Goal: Find contact information: Find contact information

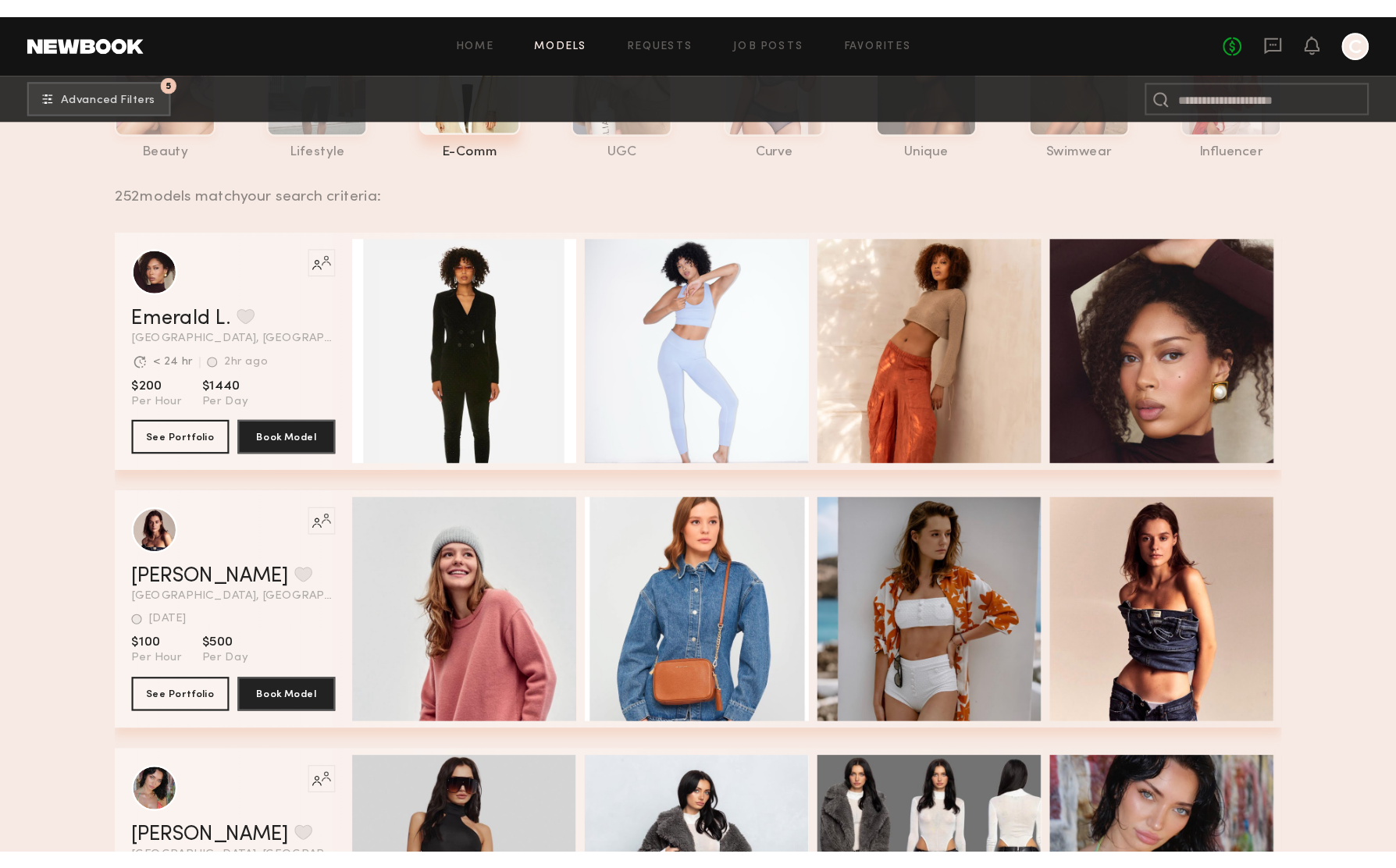
scroll to position [485, 0]
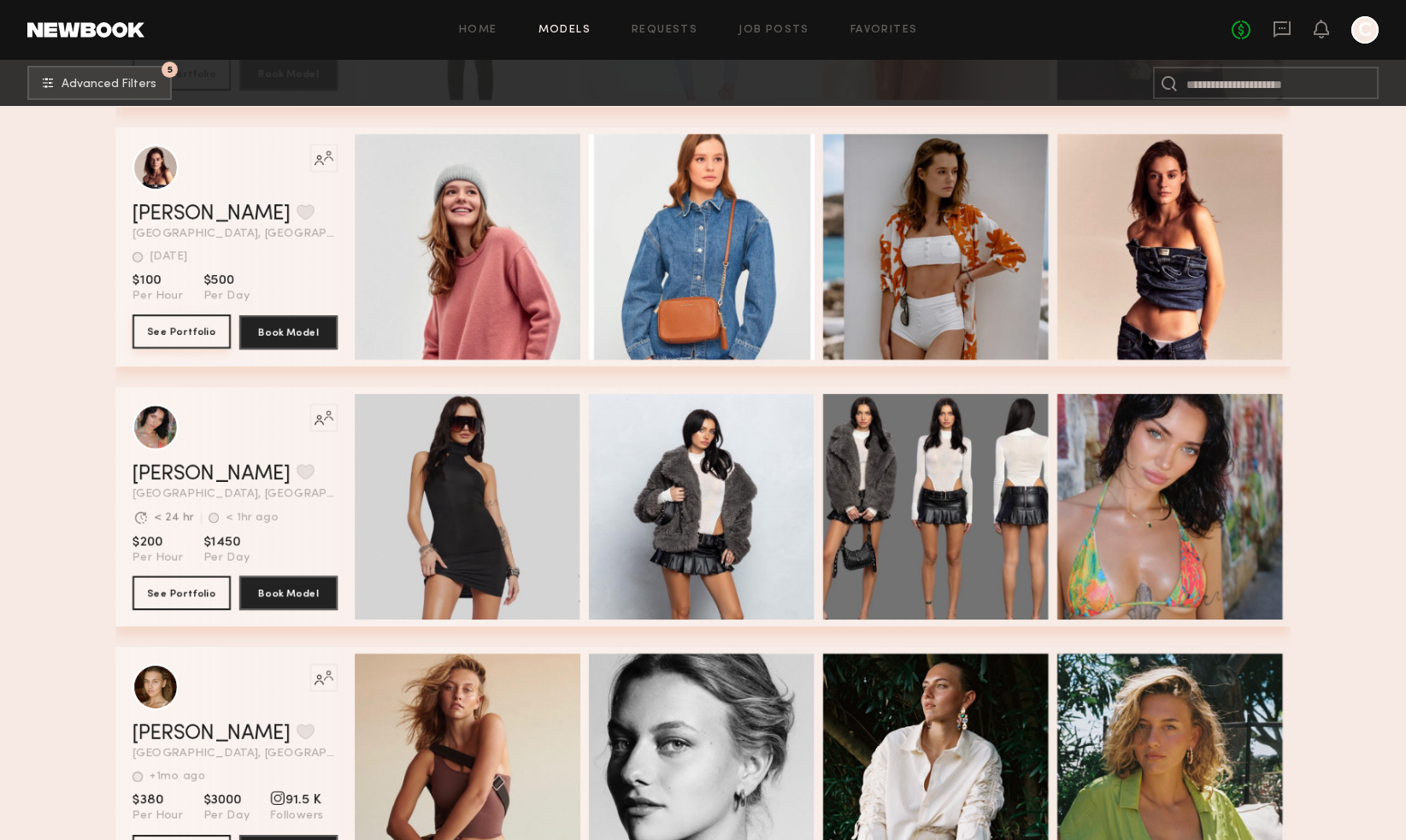
click at [153, 328] on button "See Portfolio" at bounding box center [182, 331] width 99 height 34
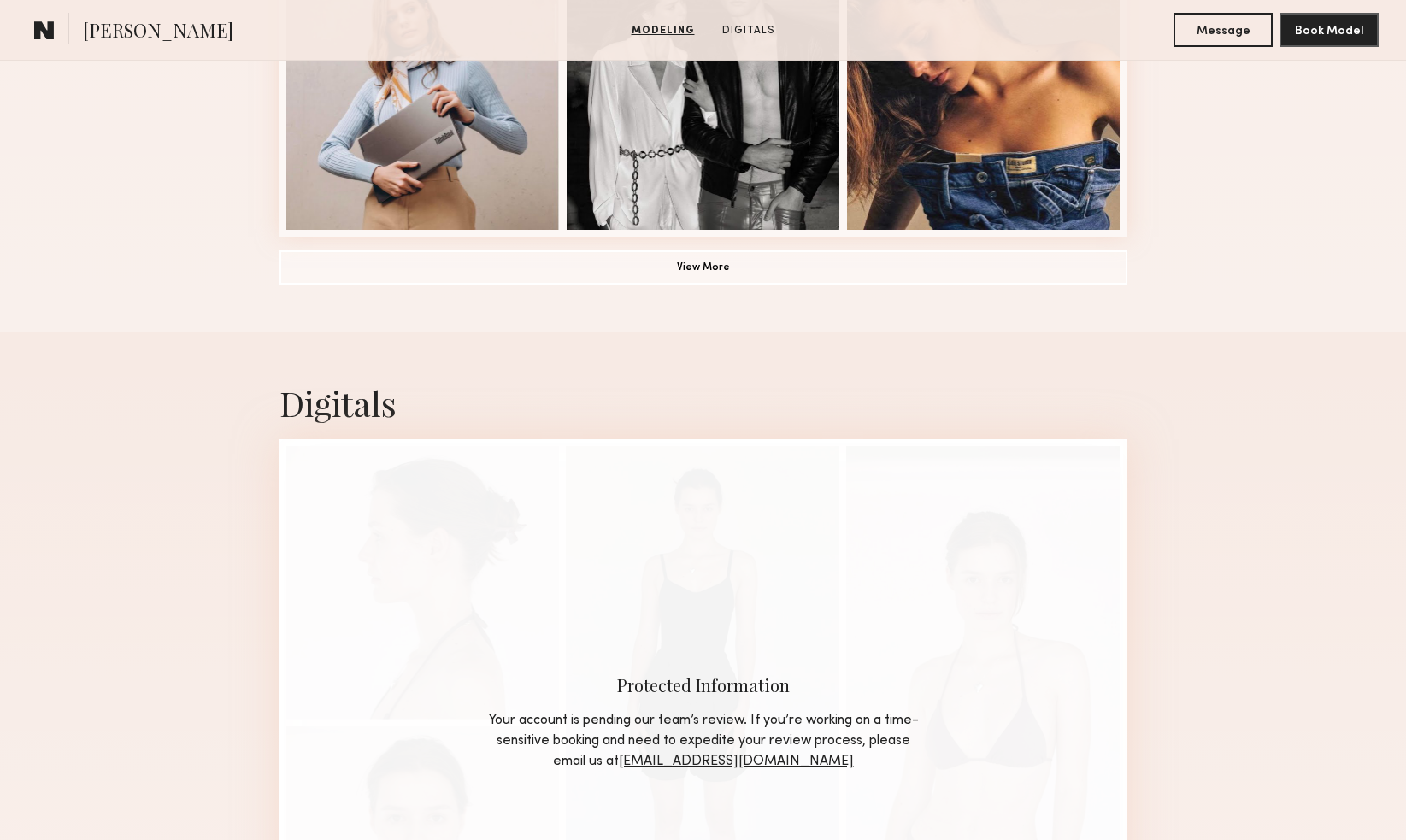
scroll to position [1474, 0]
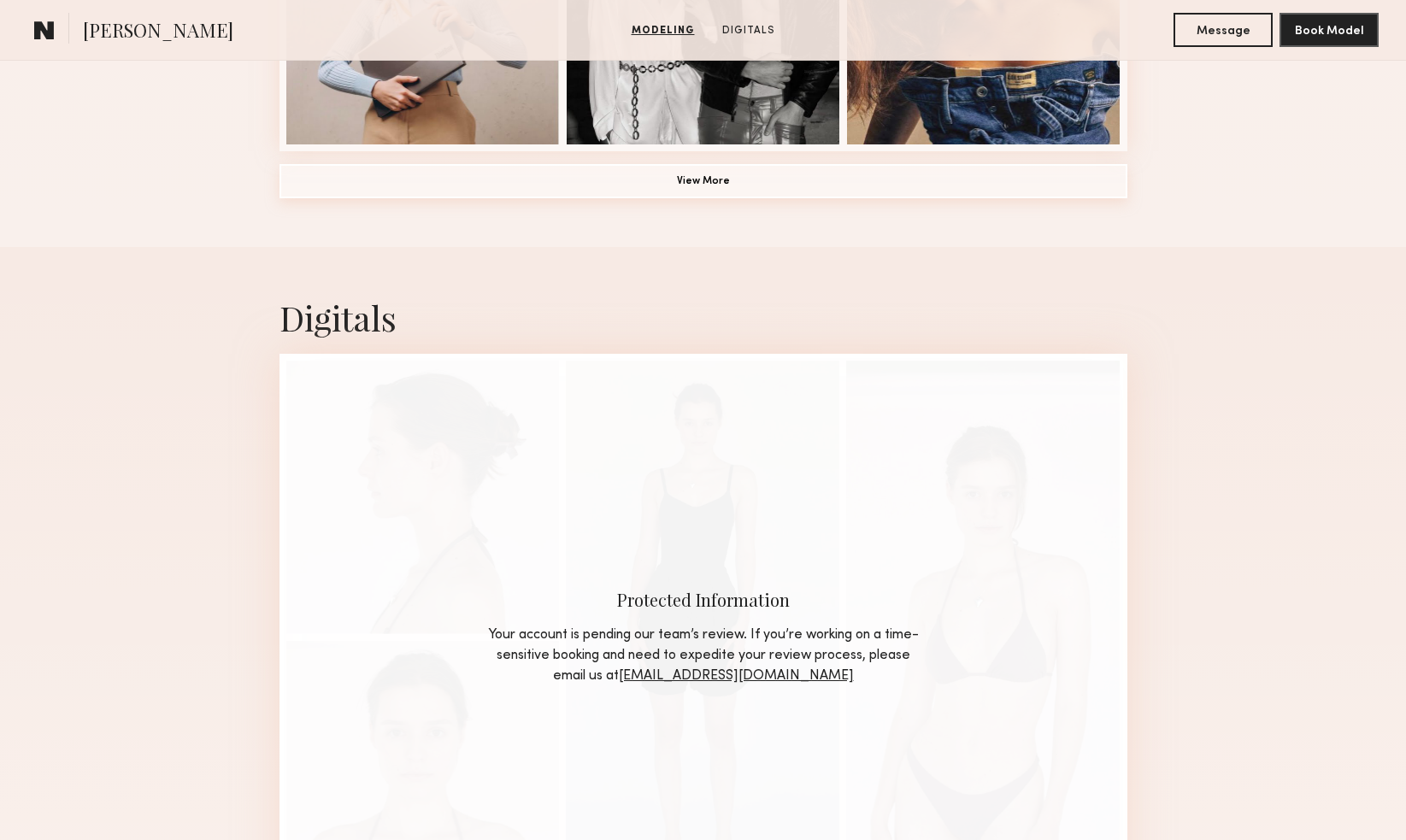
drag, startPoint x: 801, startPoint y: 170, endPoint x: 1024, endPoint y: 283, distance: 250.0
click at [801, 171] on button "View More" at bounding box center [703, 181] width 848 height 34
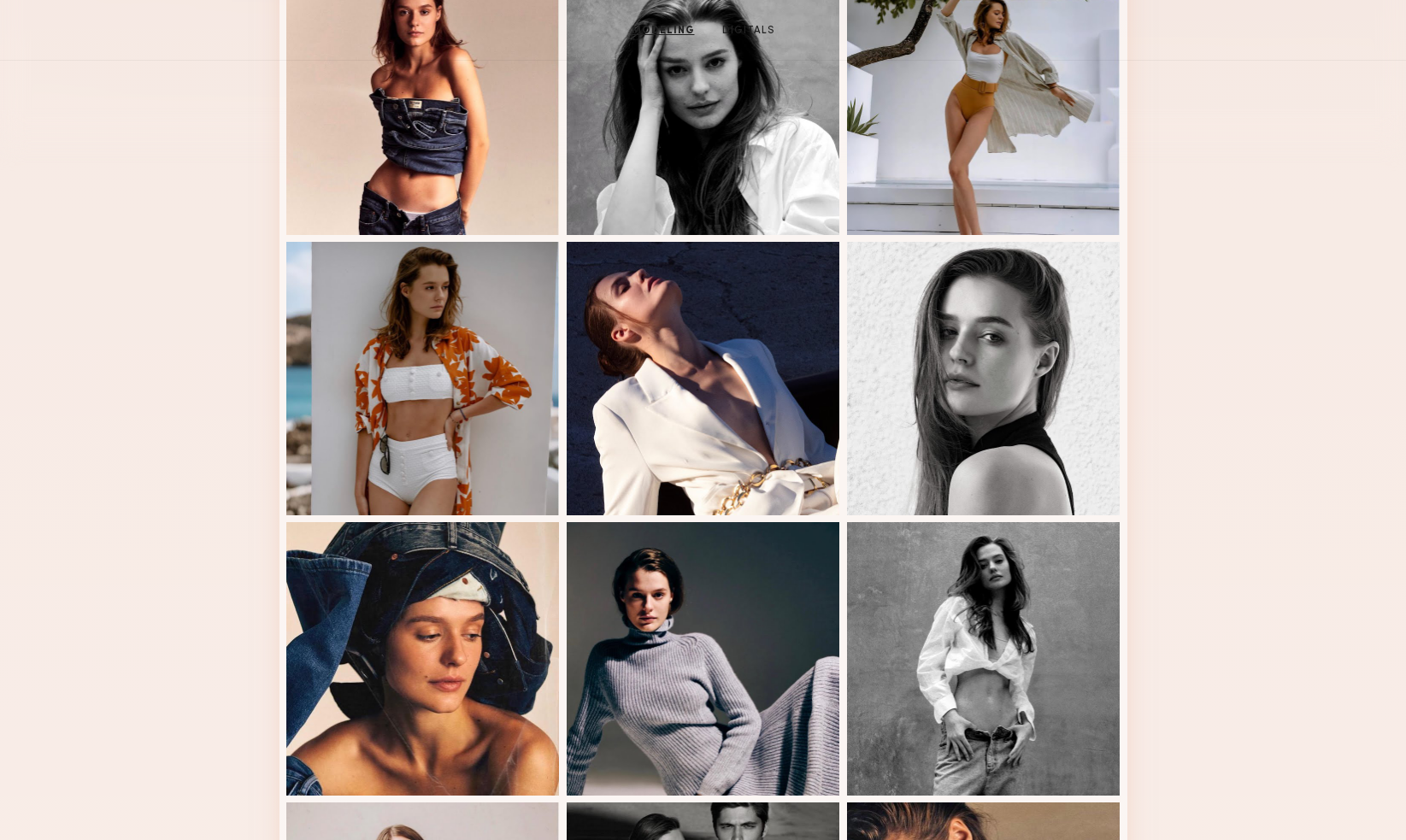
scroll to position [0, 0]
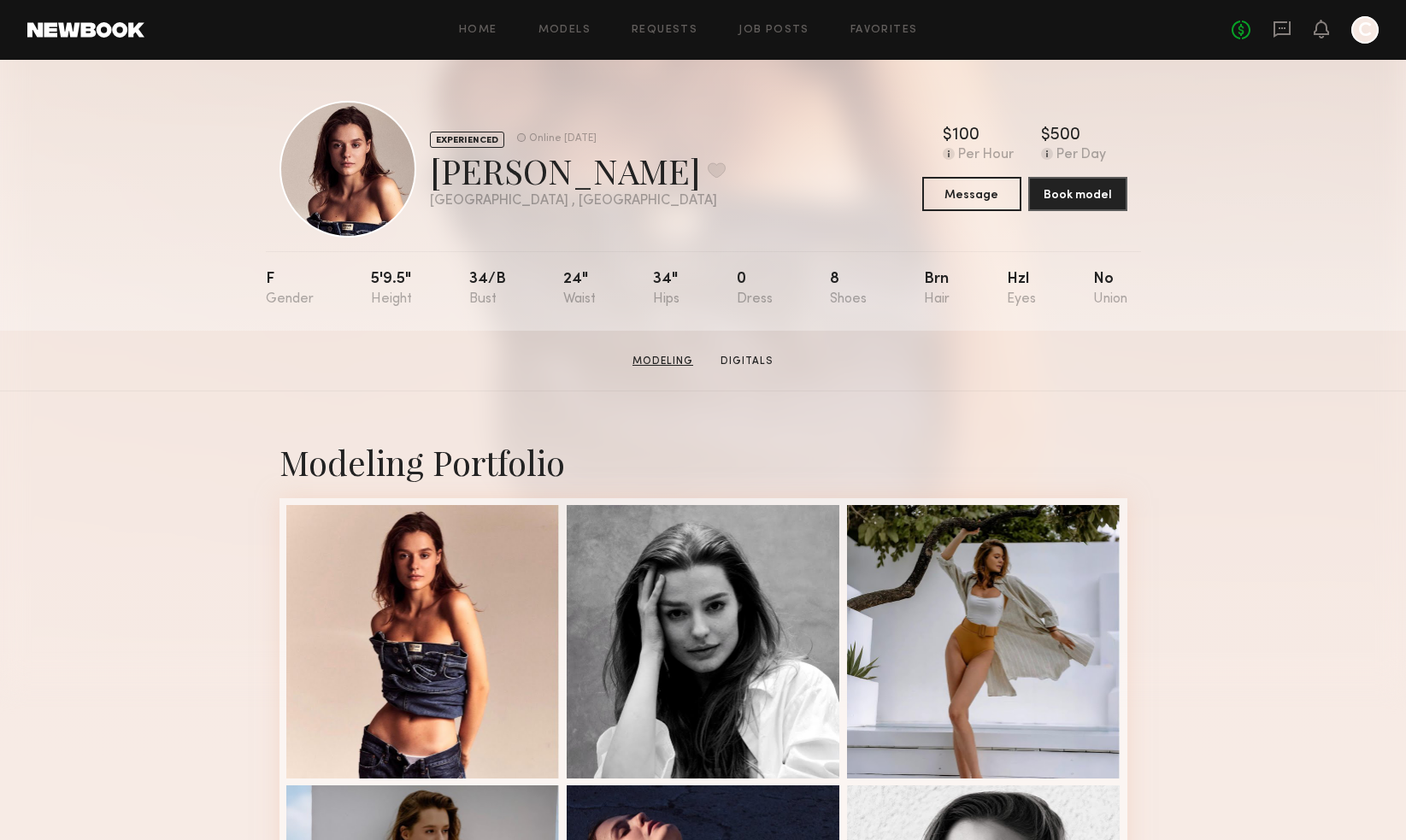
click at [654, 361] on link "Modeling" at bounding box center [662, 361] width 74 height 15
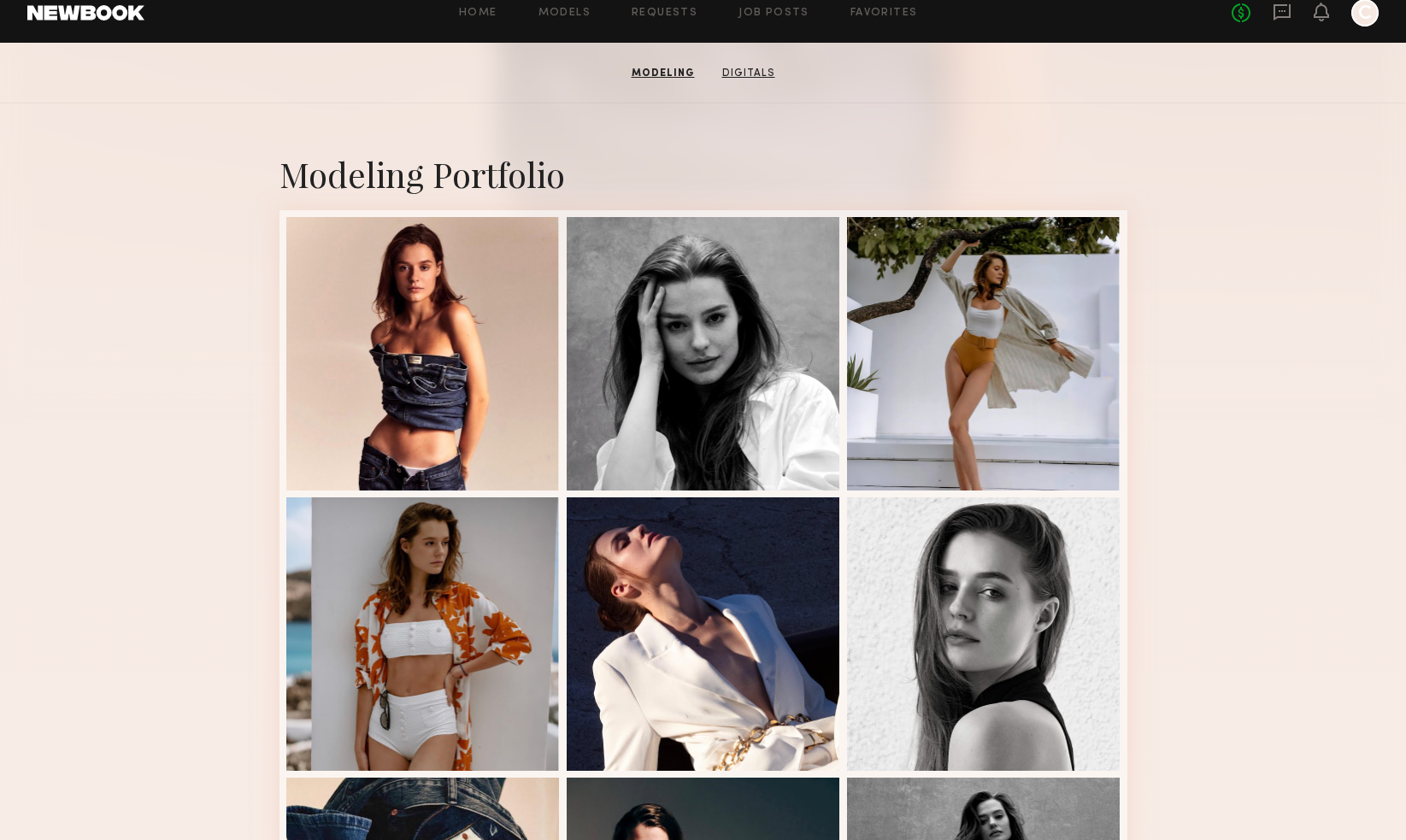
click at [755, 78] on link "Digitals" at bounding box center [748, 73] width 66 height 15
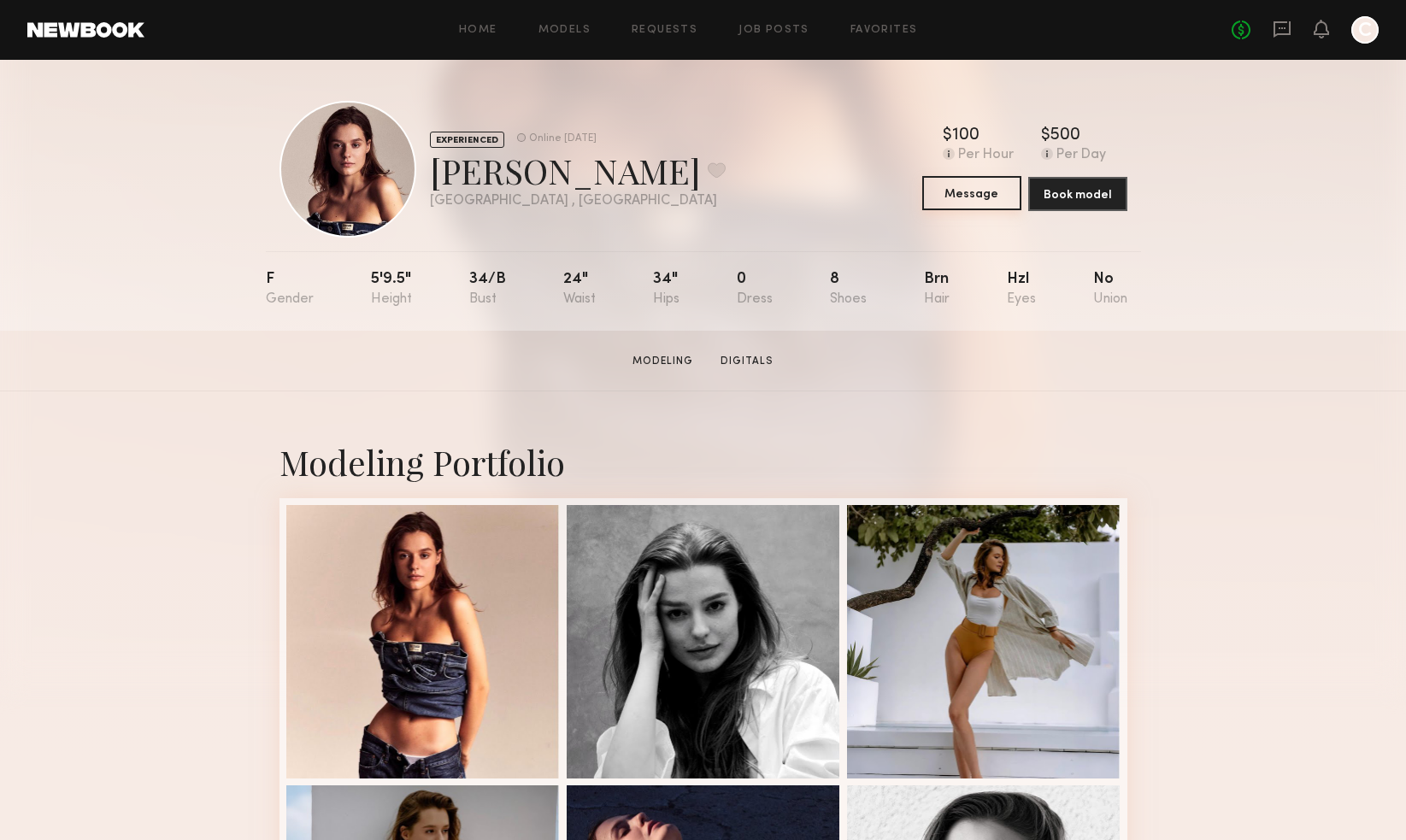
click at [968, 188] on button "Message" at bounding box center [971, 193] width 99 height 34
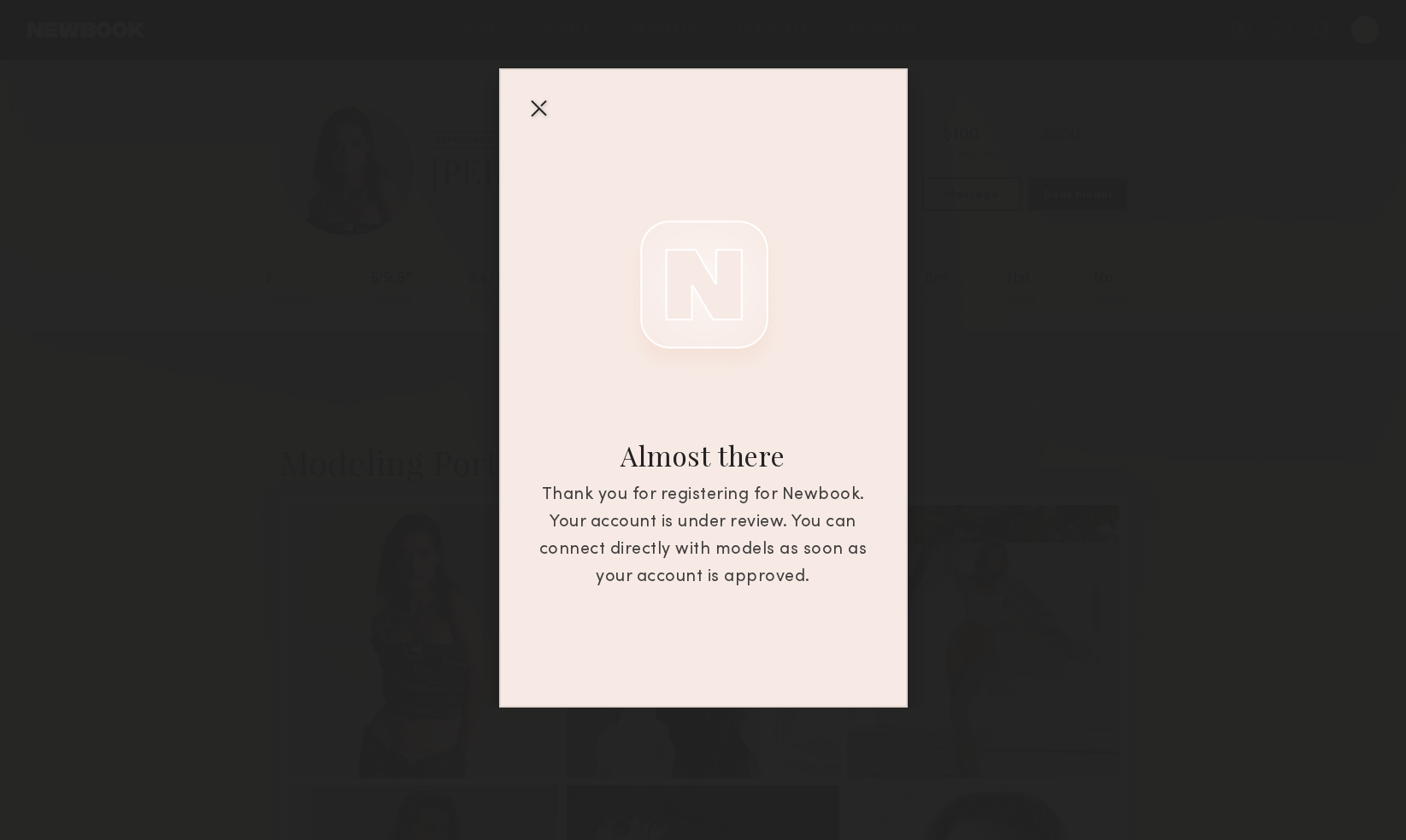
click at [544, 108] on div at bounding box center [538, 107] width 27 height 27
